Goal: Transaction & Acquisition: Obtain resource

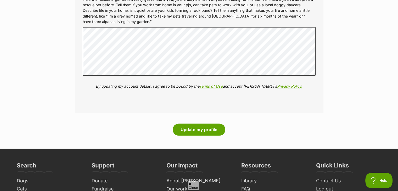
scroll to position [623, 0]
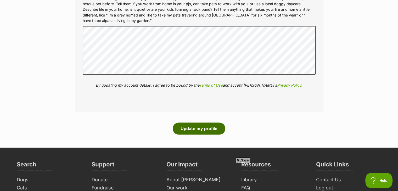
click at [198, 130] on button "Update my profile" at bounding box center [199, 128] width 53 height 12
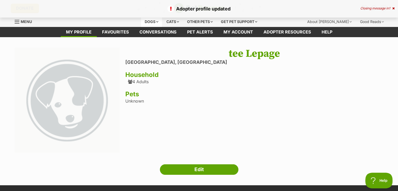
click at [158, 20] on div "Dogs" at bounding box center [151, 21] width 21 height 10
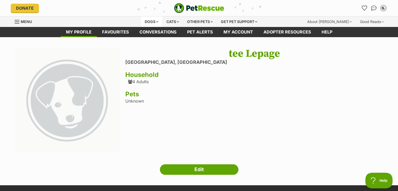
click at [150, 20] on div "Dogs" at bounding box center [151, 21] width 21 height 10
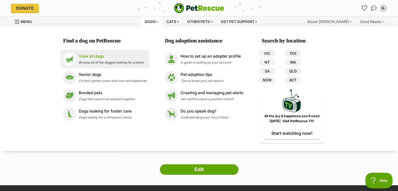
click at [120, 58] on p "View all dogs" at bounding box center [111, 56] width 65 height 6
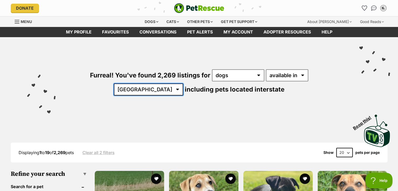
click at [183, 83] on select "[GEOGRAPHIC_DATA] [GEOGRAPHIC_DATA] [GEOGRAPHIC_DATA] [GEOGRAPHIC_DATA] [GEOGRA…" at bounding box center [148, 89] width 69 height 12
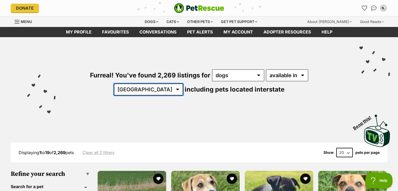
select select "VIC"
click at [183, 83] on select "Australia ACT NSW NT QLD SA TAS VIC WA" at bounding box center [148, 89] width 69 height 12
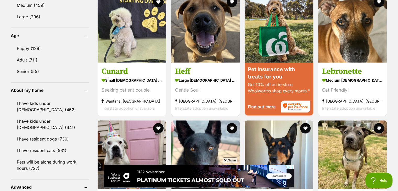
scroll to position [524, 0]
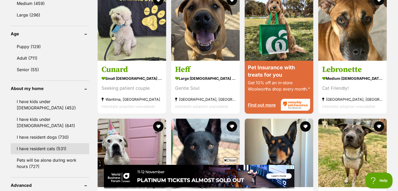
click at [50, 144] on link "I have resident cats (531)" at bounding box center [50, 148] width 78 height 11
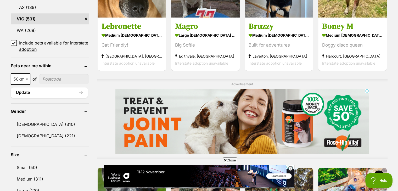
scroll to position [363, 0]
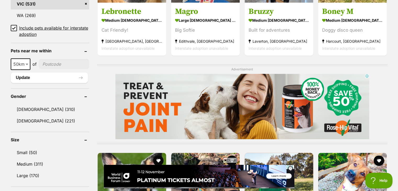
click at [13, 26] on icon at bounding box center [14, 28] width 4 height 4
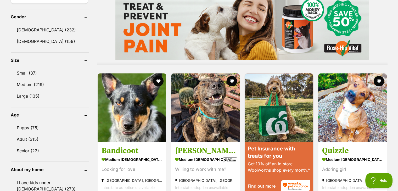
scroll to position [444, 0]
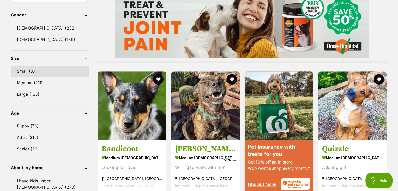
click at [26, 69] on link "Small (37)" at bounding box center [50, 71] width 78 height 11
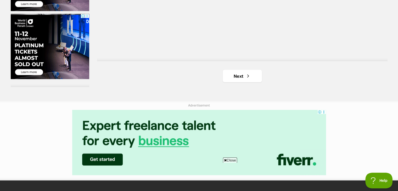
scroll to position [976, 0]
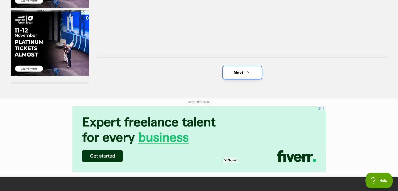
click at [234, 72] on link "Next" at bounding box center [241, 72] width 39 height 13
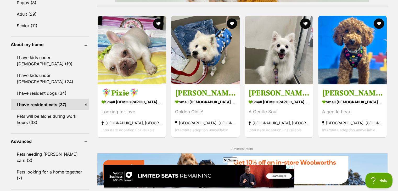
scroll to position [535, 0]
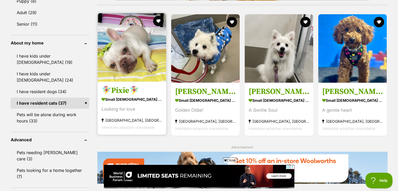
click at [118, 50] on img at bounding box center [132, 47] width 69 height 69
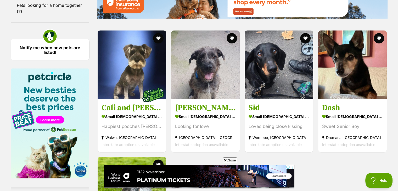
scroll to position [701, 0]
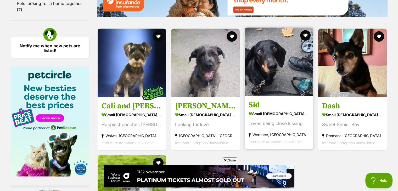
click at [274, 58] on img at bounding box center [278, 61] width 69 height 69
